Goal: Task Accomplishment & Management: Use online tool/utility

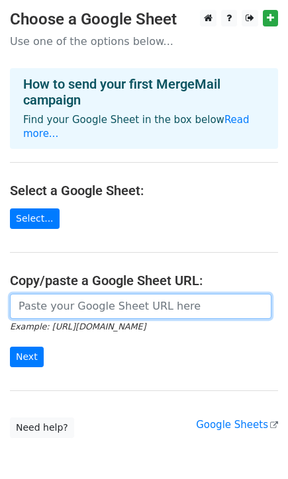
click at [57, 300] on input "url" at bounding box center [140, 306] width 261 height 25
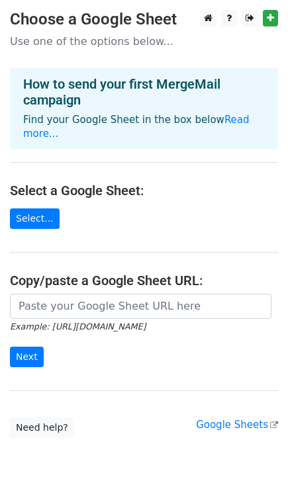
click at [108, 273] on h4 "Copy/paste a Google Sheet URL:" at bounding box center [144, 281] width 268 height 16
click at [89, 322] on small "Example: https://docs.google.com/spreadsheets/d/abc/edit" at bounding box center [78, 327] width 136 height 10
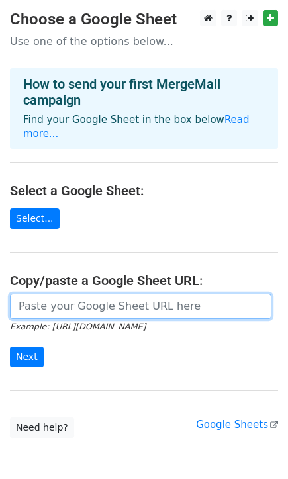
click at [108, 294] on input "url" at bounding box center [140, 306] width 261 height 25
paste input "https://docs.google.com/spreadsheets/d/14B-PNNqYEJZuPpQM0TFaP9eogFq2sYD2whMs7N5…"
type input "https://docs.google.com/spreadsheets/d/14B-PNNqYEJZuPpQM0TFaP9eogFq2sYD2whMs7N5…"
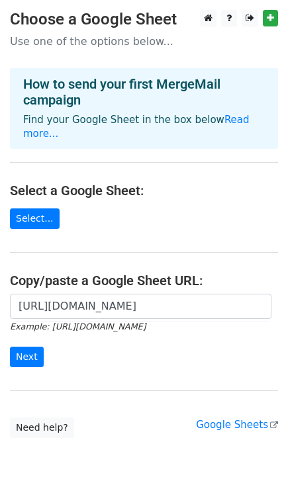
click at [93, 250] on main "Choose a Google Sheet Use one of the options below... How to send your first Me…" at bounding box center [144, 224] width 288 height 428
click at [34, 347] on input "Next" at bounding box center [27, 357] width 34 height 21
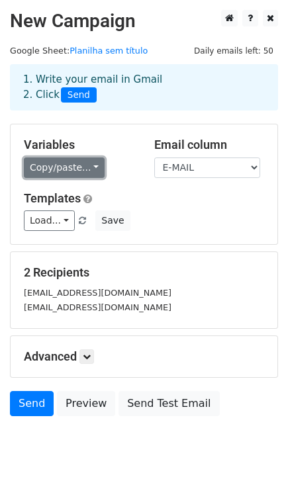
click at [69, 171] on link "Copy/paste..." at bounding box center [64, 168] width 81 height 21
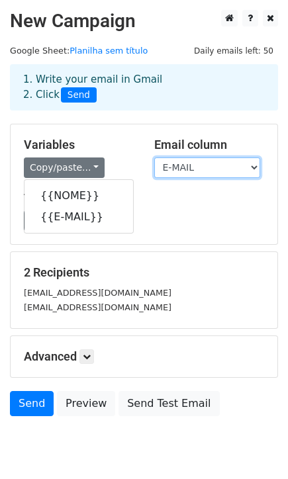
click at [187, 171] on select "NOME E-MAIL" at bounding box center [207, 168] width 106 height 21
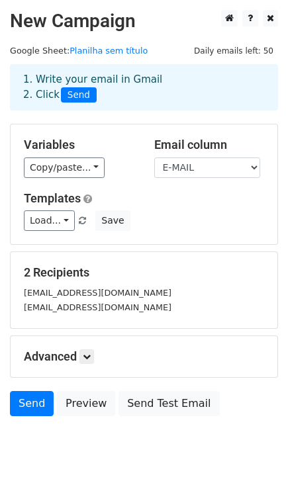
click at [55, 207] on div "Templates Load... No templates saved Save" at bounding box center [144, 211] width 260 height 40
click at [56, 216] on link "Load..." at bounding box center [49, 220] width 51 height 21
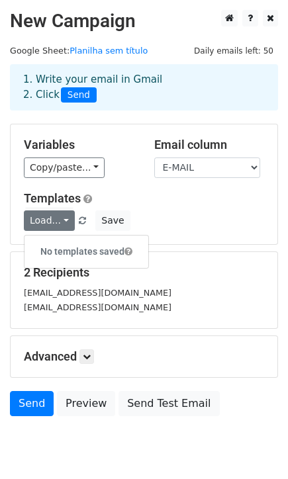
click at [238, 209] on div "Templates Load... No templates saved Save" at bounding box center [144, 211] width 260 height 40
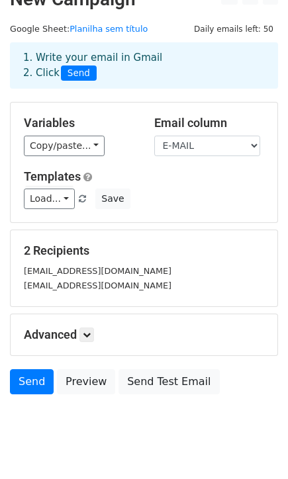
scroll to position [50, 0]
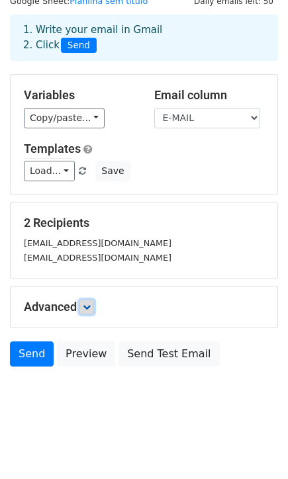
click at [88, 303] on icon at bounding box center [87, 307] width 8 height 8
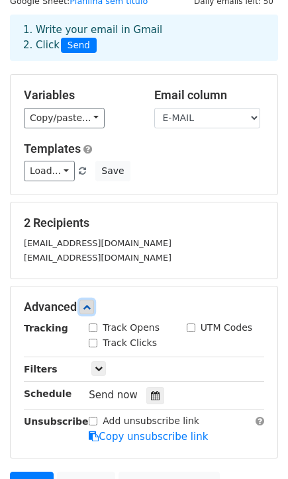
click at [88, 303] on icon at bounding box center [87, 307] width 8 height 8
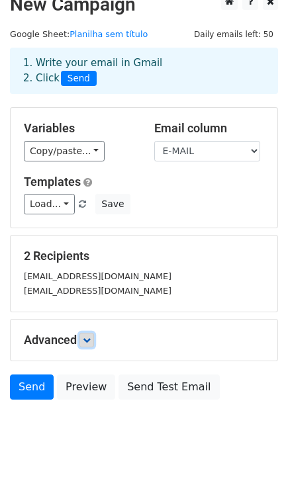
scroll to position [0, 0]
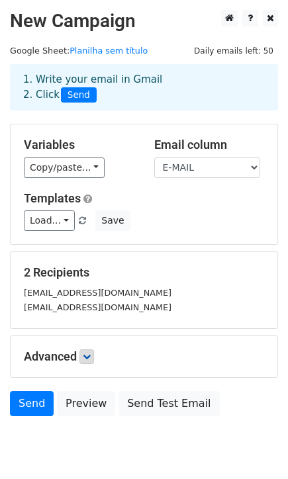
click at [186, 179] on div "Variables Copy/paste... {{NOME}} {{E-MAIL}} Email column NOME E-MAIL Templates …" at bounding box center [144, 184] width 267 height 120
click at [188, 173] on select "NOME E-MAIL" at bounding box center [207, 168] width 106 height 21
select select "NOME"
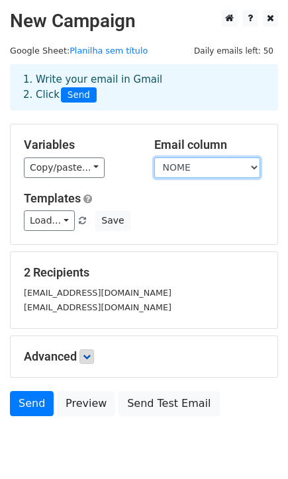
click at [154, 158] on select "NOME E-MAIL" at bounding box center [207, 168] width 106 height 21
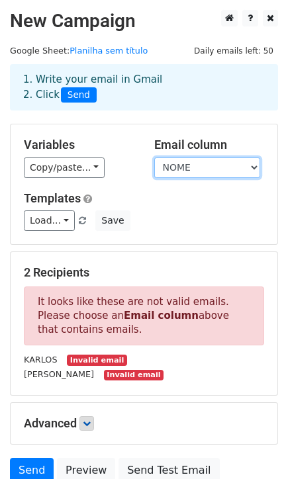
click at [183, 174] on select "NOME E-MAIL" at bounding box center [207, 168] width 106 height 21
drag, startPoint x: 140, startPoint y: 261, endPoint x: 135, endPoint y: 265, distance: 7.0
click at [140, 261] on div "2 Recipients It looks like these are not valid emails. Please choose an Email c…" at bounding box center [144, 323] width 267 height 143
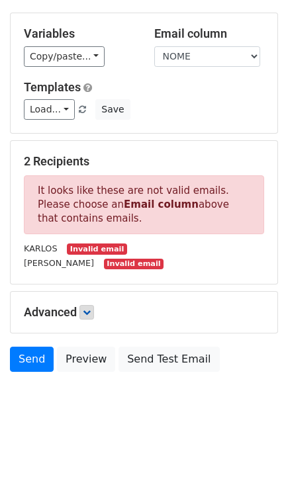
scroll to position [116, 0]
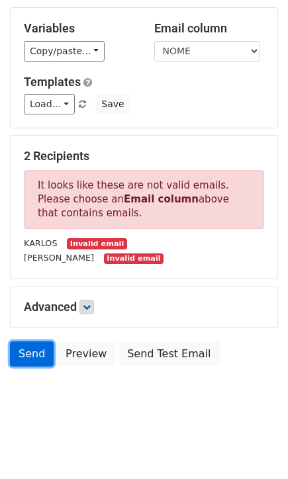
click at [26, 357] on link "Send" at bounding box center [32, 354] width 44 height 25
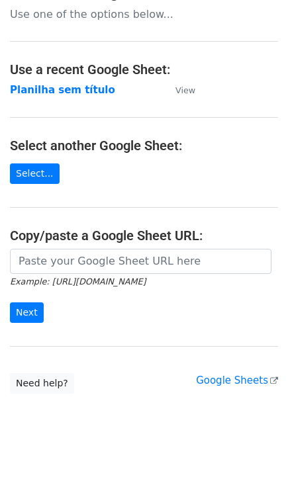
scroll to position [48, 0]
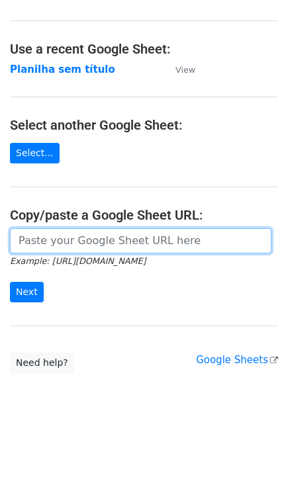
click at [54, 238] on input "url" at bounding box center [140, 240] width 261 height 25
paste input "https://docs.google.com/spreadsheets/d/14B-PNNqYEJZuPpQM0TFaP9eogFq2sYD2whMs7N5…"
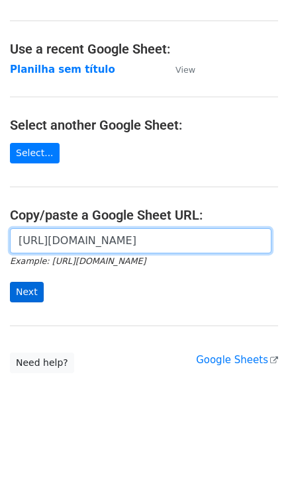
type input "https://docs.google.com/spreadsheets/d/14B-PNNqYEJZuPpQM0TFaP9eogFq2sYD2whMs7N5…"
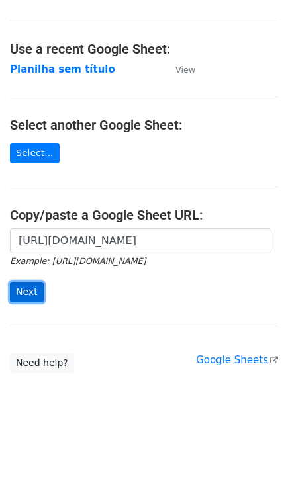
click at [31, 289] on input "Next" at bounding box center [27, 292] width 34 height 21
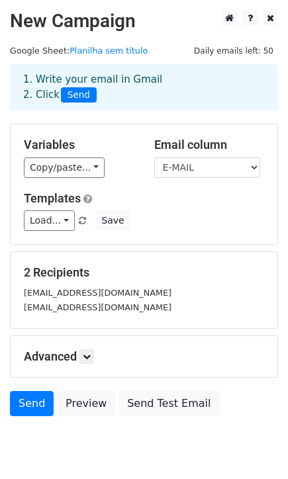
scroll to position [50, 0]
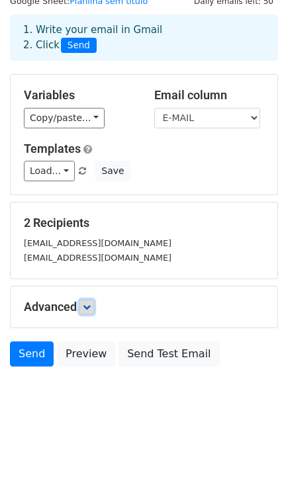
click at [85, 311] on icon at bounding box center [87, 307] width 8 height 8
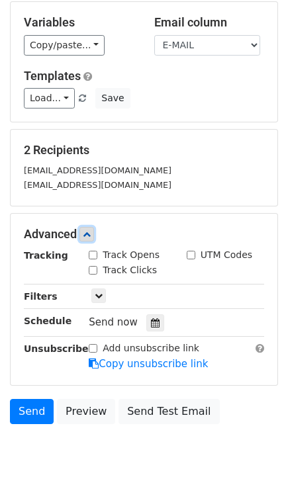
scroll to position [123, 0]
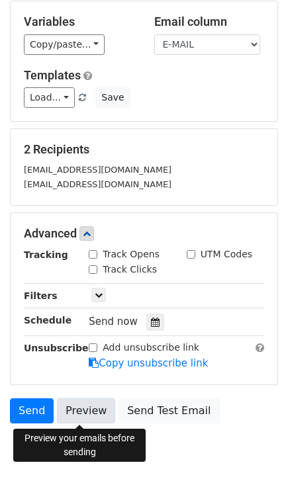
click at [85, 412] on link "Preview" at bounding box center [86, 410] width 58 height 25
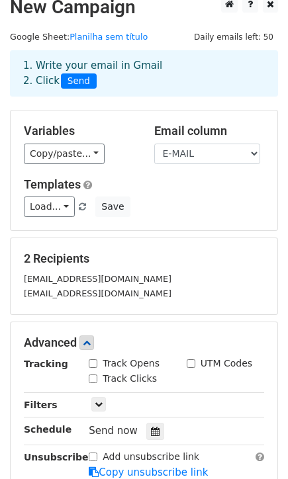
scroll to position [0, 0]
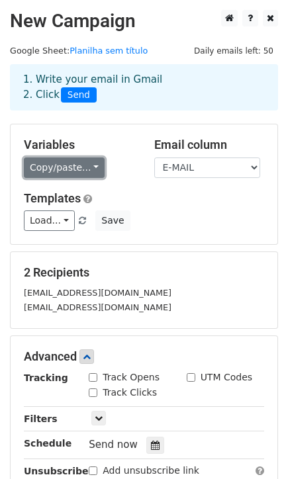
click at [71, 167] on link "Copy/paste..." at bounding box center [64, 168] width 81 height 21
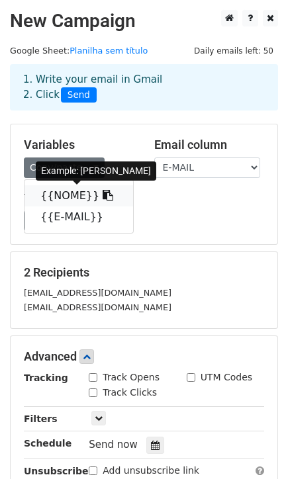
click at [64, 199] on link "{{NOME}}" at bounding box center [78, 195] width 109 height 21
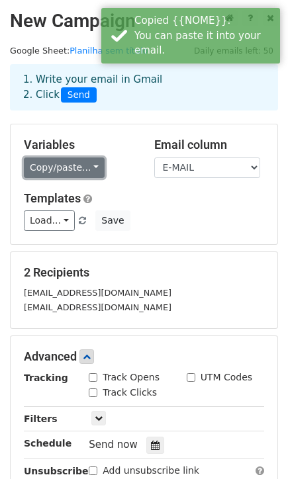
click at [69, 170] on link "Copy/paste..." at bounding box center [64, 168] width 81 height 21
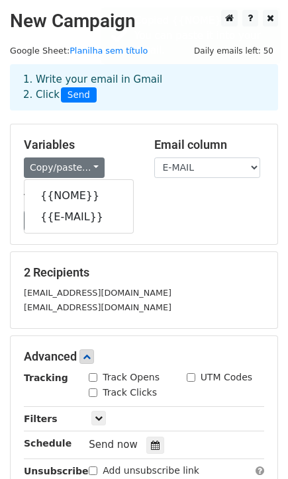
click at [147, 235] on div "Variables Copy/paste... {{NOME}} {{E-MAIL}} Email column NOME E-MAIL Templates …" at bounding box center [144, 184] width 267 height 120
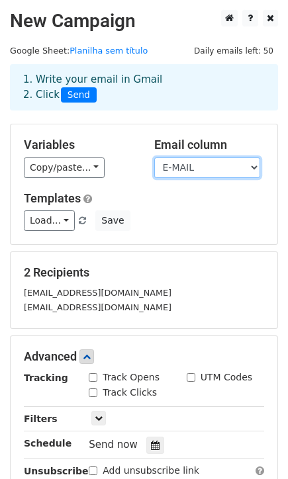
click at [187, 169] on select "NOME E-MAIL" at bounding box center [207, 168] width 106 height 21
click at [154, 158] on select "NOME E-MAIL" at bounding box center [207, 168] width 106 height 21
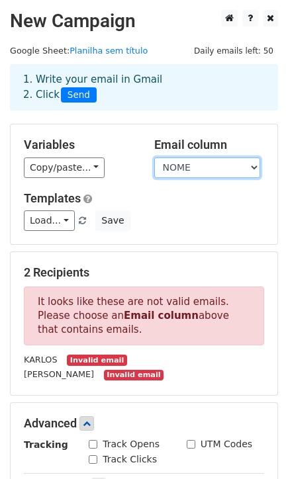
click at [201, 160] on select "NOME E-MAIL" at bounding box center [207, 168] width 106 height 21
select select "E-MAIL"
click at [154, 158] on select "NOME E-MAIL" at bounding box center [207, 168] width 106 height 21
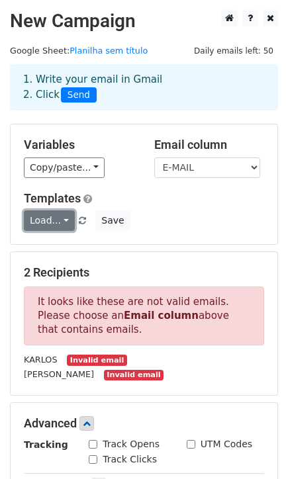
click at [52, 217] on link "Load..." at bounding box center [49, 220] width 51 height 21
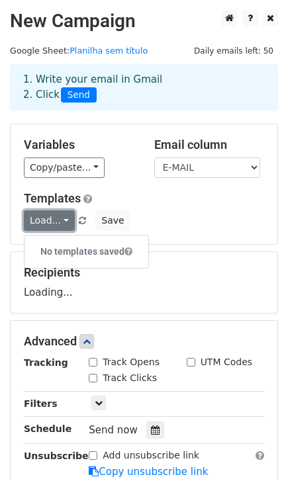
click at [51, 220] on link "Load..." at bounding box center [49, 220] width 51 height 21
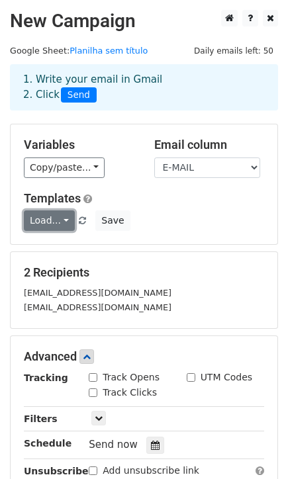
click at [58, 221] on link "Load..." at bounding box center [49, 220] width 51 height 21
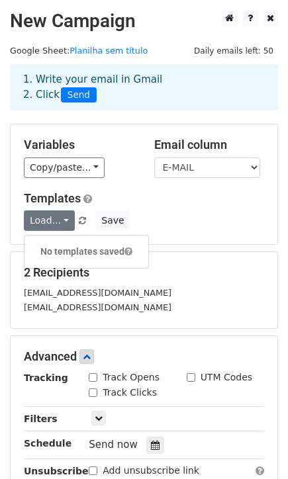
click at [194, 206] on h5 "Templates" at bounding box center [144, 198] width 240 height 15
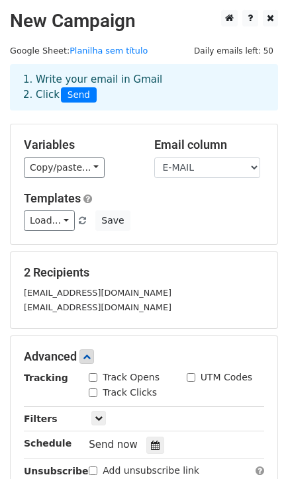
click at [71, 96] on span "Send" at bounding box center [79, 95] width 36 height 16
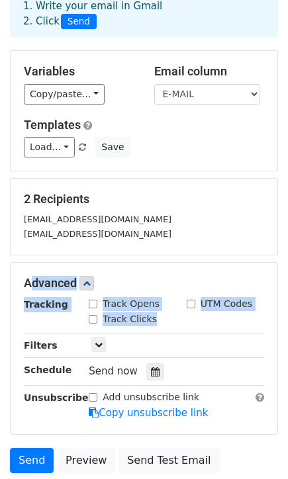
drag, startPoint x: 24, startPoint y: 280, endPoint x: 208, endPoint y: 321, distance: 189.2
click at [208, 321] on div "Advanced Tracking Track Opens UTM Codes Track Clicks Filters Only include sprea…" at bounding box center [144, 348] width 267 height 171
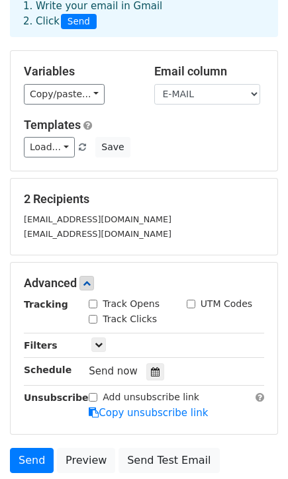
drag, startPoint x: 208, startPoint y: 321, endPoint x: 63, endPoint y: 339, distance: 146.7
click at [63, 339] on div "Filters" at bounding box center [46, 345] width 65 height 15
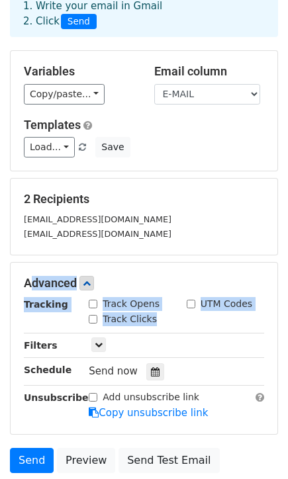
drag, startPoint x: 20, startPoint y: 283, endPoint x: 184, endPoint y: 320, distance: 168.4
click at [184, 320] on div "Advanced Tracking Track Opens UTM Codes Track Clicks Filters Only include sprea…" at bounding box center [144, 348] width 267 height 171
click at [45, 309] on strong "Tracking" at bounding box center [46, 304] width 44 height 11
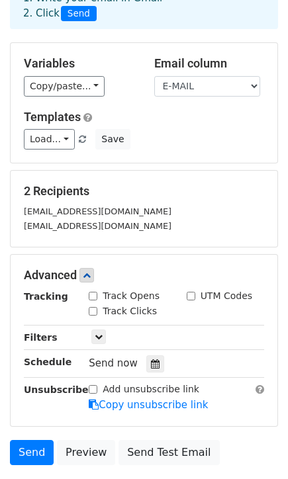
scroll to position [0, 0]
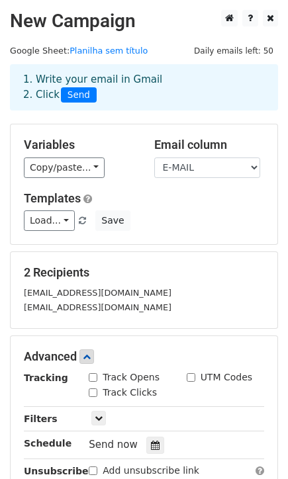
click at [82, 296] on small "[EMAIL_ADDRESS][DOMAIN_NAME]" at bounding box center [98, 293] width 148 height 10
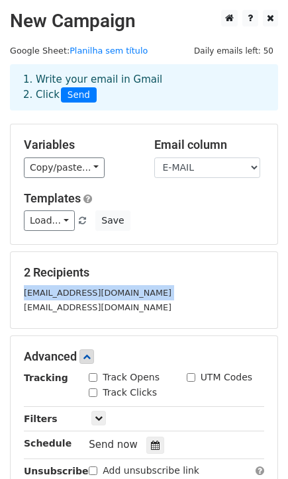
click at [82, 296] on small "[EMAIL_ADDRESS][DOMAIN_NAME]" at bounding box center [98, 293] width 148 height 10
click at [54, 298] on small "[EMAIL_ADDRESS][DOMAIN_NAME]" at bounding box center [98, 293] width 148 height 10
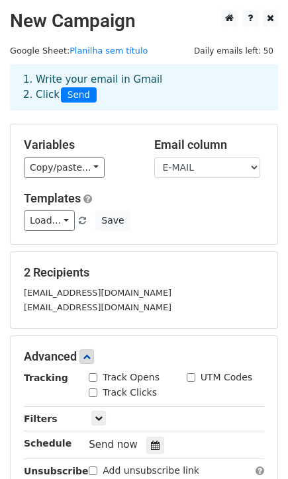
click at [89, 309] on small "[EMAIL_ADDRESS][DOMAIN_NAME]" at bounding box center [98, 307] width 148 height 10
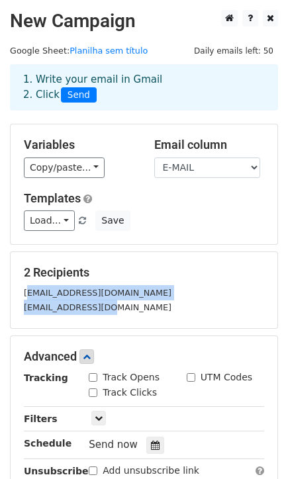
copy div "[EMAIL_ADDRESS][DOMAIN_NAME] [EMAIL_ADDRESS][DOMAIN_NAME]"
drag, startPoint x: 114, startPoint y: 308, endPoint x: 24, endPoint y: 294, distance: 90.4
click at [24, 294] on div "[EMAIL_ADDRESS][DOMAIN_NAME] [EMAIL_ADDRESS][DOMAIN_NAME]" at bounding box center [144, 300] width 260 height 30
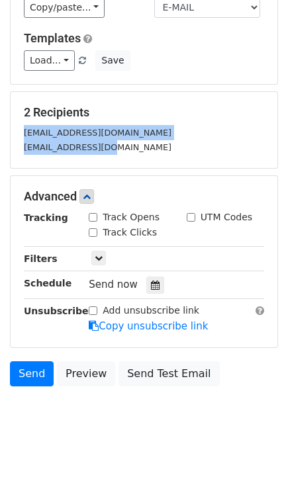
scroll to position [181, 0]
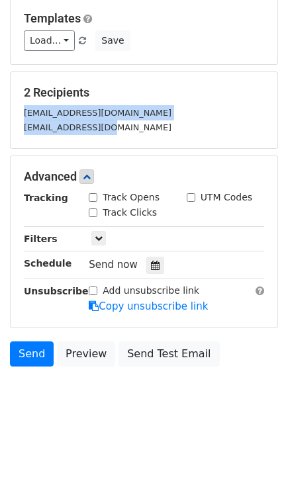
click at [61, 130] on small "[EMAIL_ADDRESS][DOMAIN_NAME]" at bounding box center [98, 127] width 148 height 10
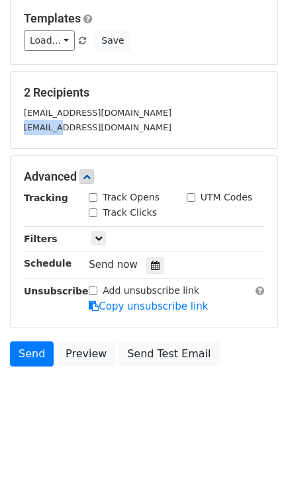
click at [61, 130] on small "[EMAIL_ADDRESS][DOMAIN_NAME]" at bounding box center [98, 127] width 148 height 10
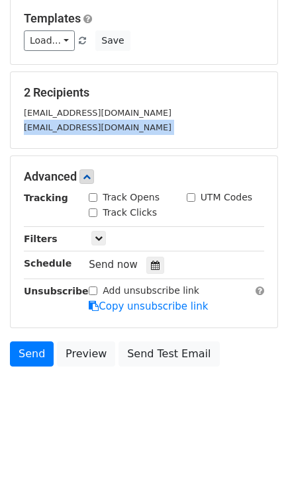
click at [61, 130] on small "[EMAIL_ADDRESS][DOMAIN_NAME]" at bounding box center [98, 127] width 148 height 10
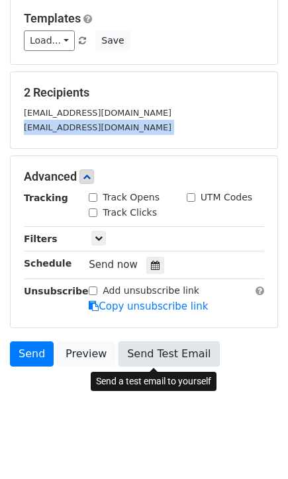
click at [132, 358] on link "Send Test Email" at bounding box center [168, 354] width 101 height 25
click at [159, 355] on link "Send Test Email" at bounding box center [168, 354] width 101 height 25
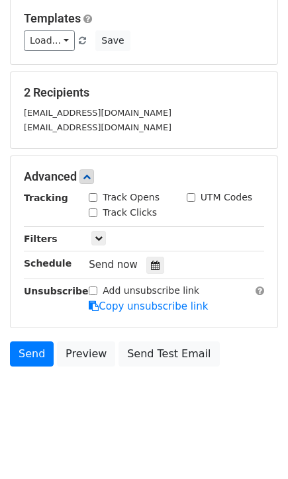
click at [85, 119] on div "[EMAIL_ADDRESS][DOMAIN_NAME]" at bounding box center [144, 112] width 260 height 15
click at [85, 116] on small "[EMAIL_ADDRESS][DOMAIN_NAME]" at bounding box center [98, 113] width 148 height 10
